Goal: Information Seeking & Learning: Learn about a topic

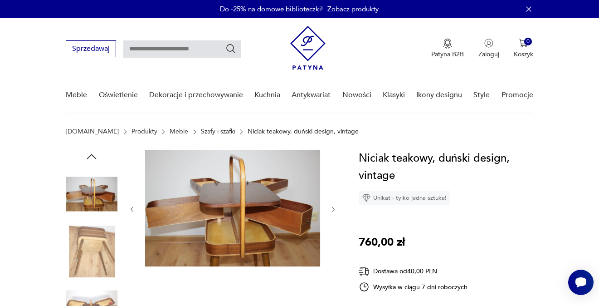
click at [92, 157] on icon "button" at bounding box center [92, 157] width 14 height 14
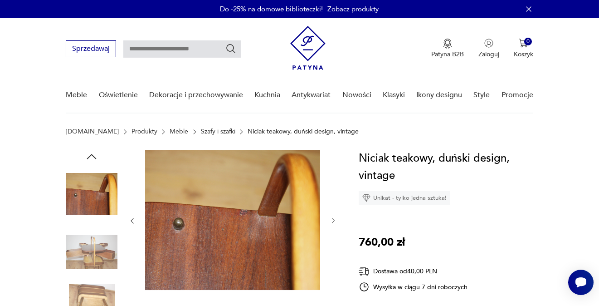
click at [92, 157] on icon "button" at bounding box center [92, 157] width 14 height 14
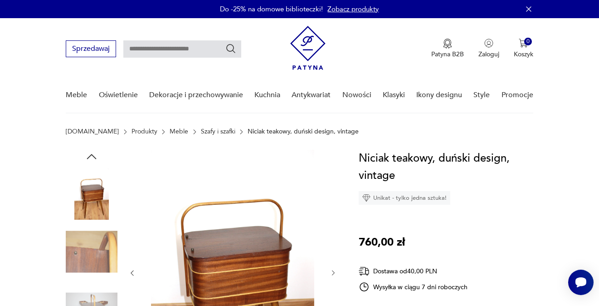
click at [92, 157] on icon "button" at bounding box center [92, 157] width 14 height 14
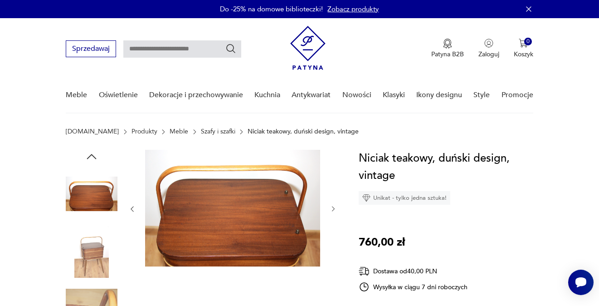
click at [92, 157] on icon "button" at bounding box center [92, 157] width 14 height 14
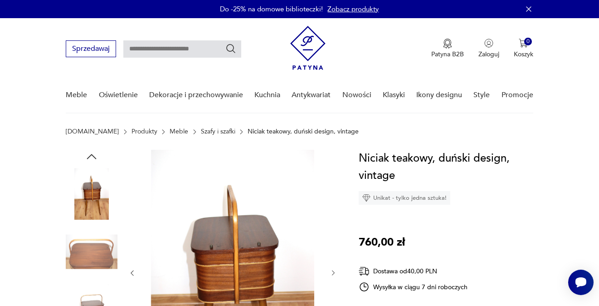
click at [92, 157] on icon "button" at bounding box center [92, 157] width 14 height 14
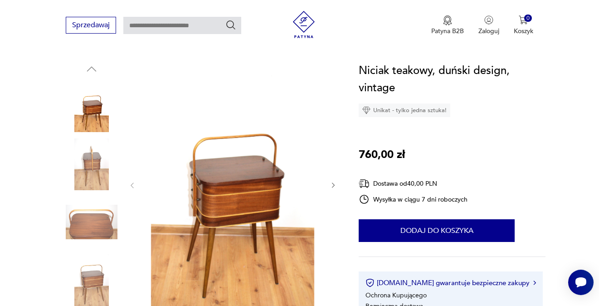
scroll to position [90, 0]
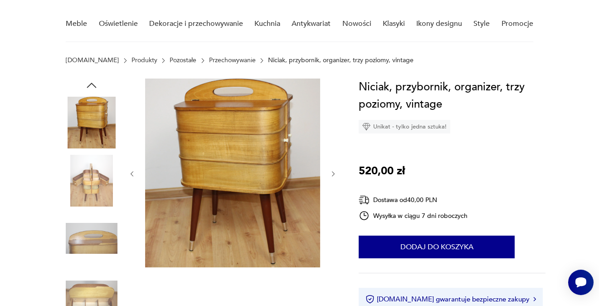
scroll to position [72, 0]
